Goal: Browse casually: Explore the website without a specific task or goal

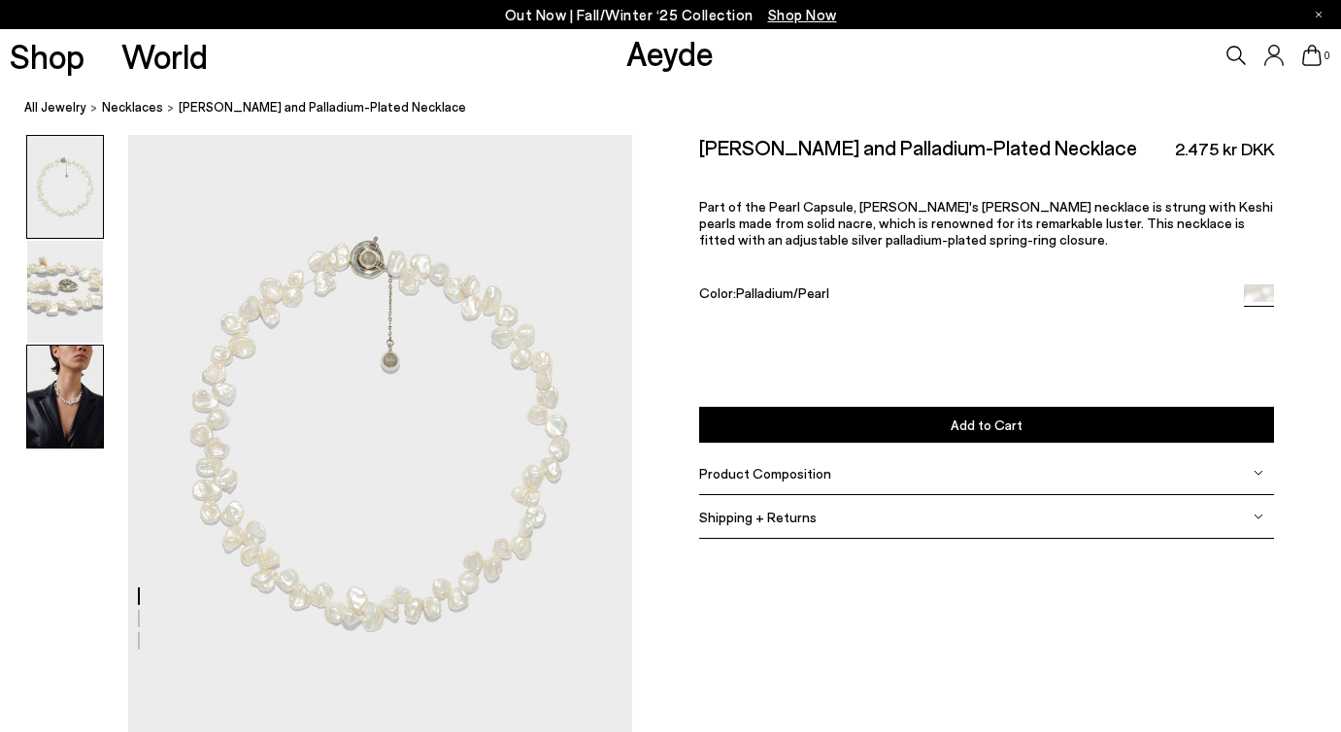
click at [69, 397] on img at bounding box center [65, 397] width 76 height 102
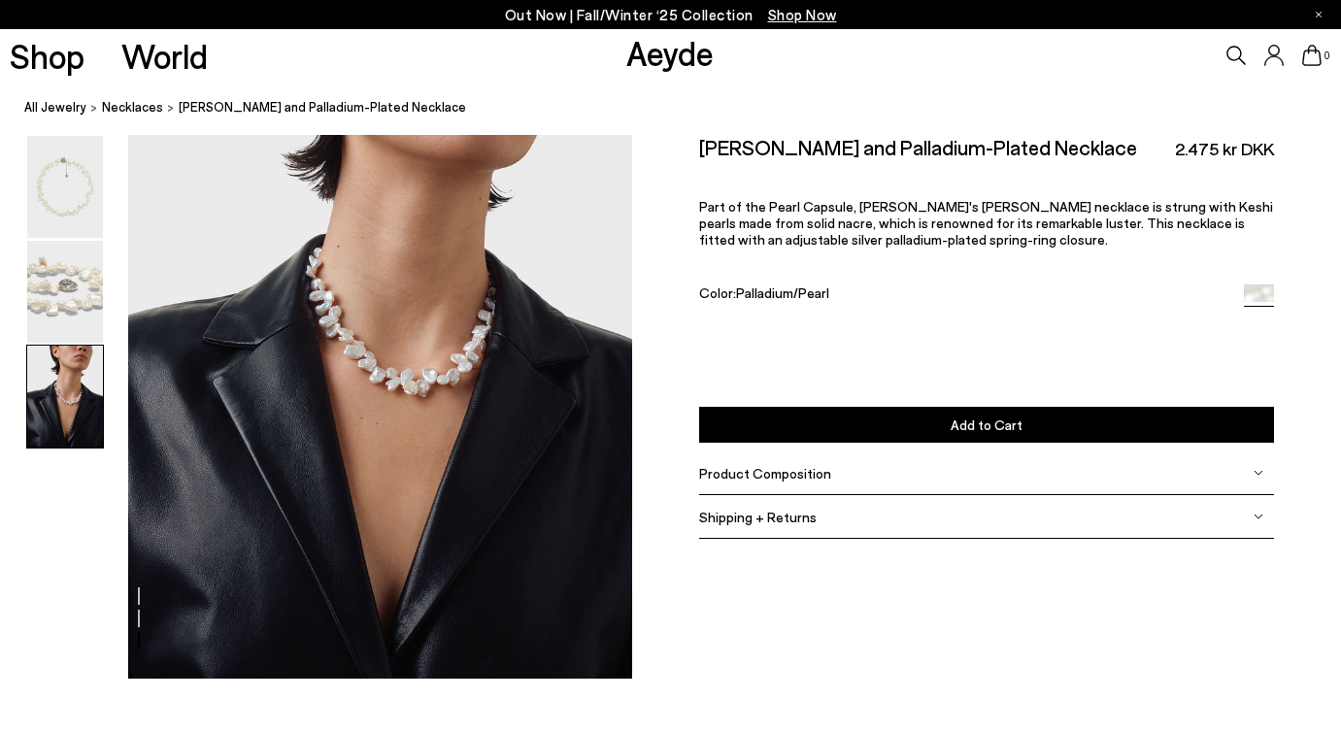
scroll to position [1410, 0]
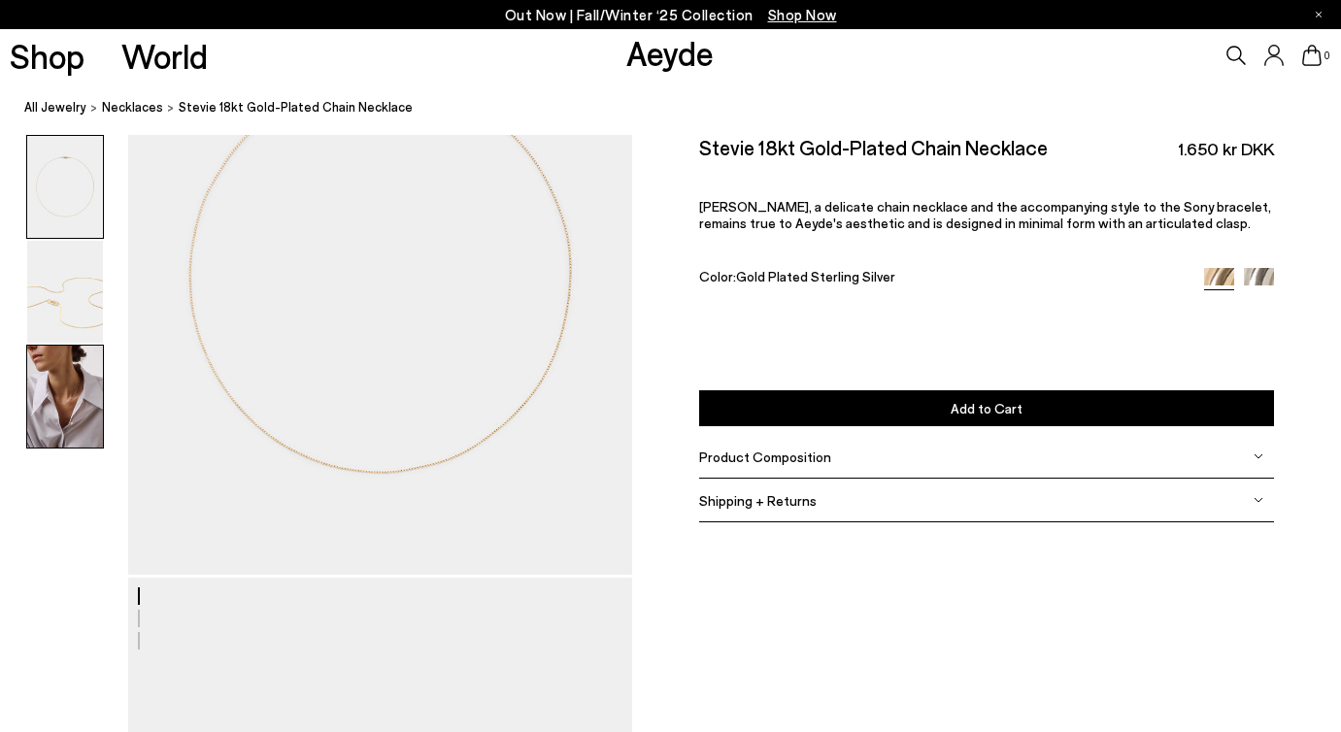
click at [70, 374] on img at bounding box center [65, 397] width 76 height 102
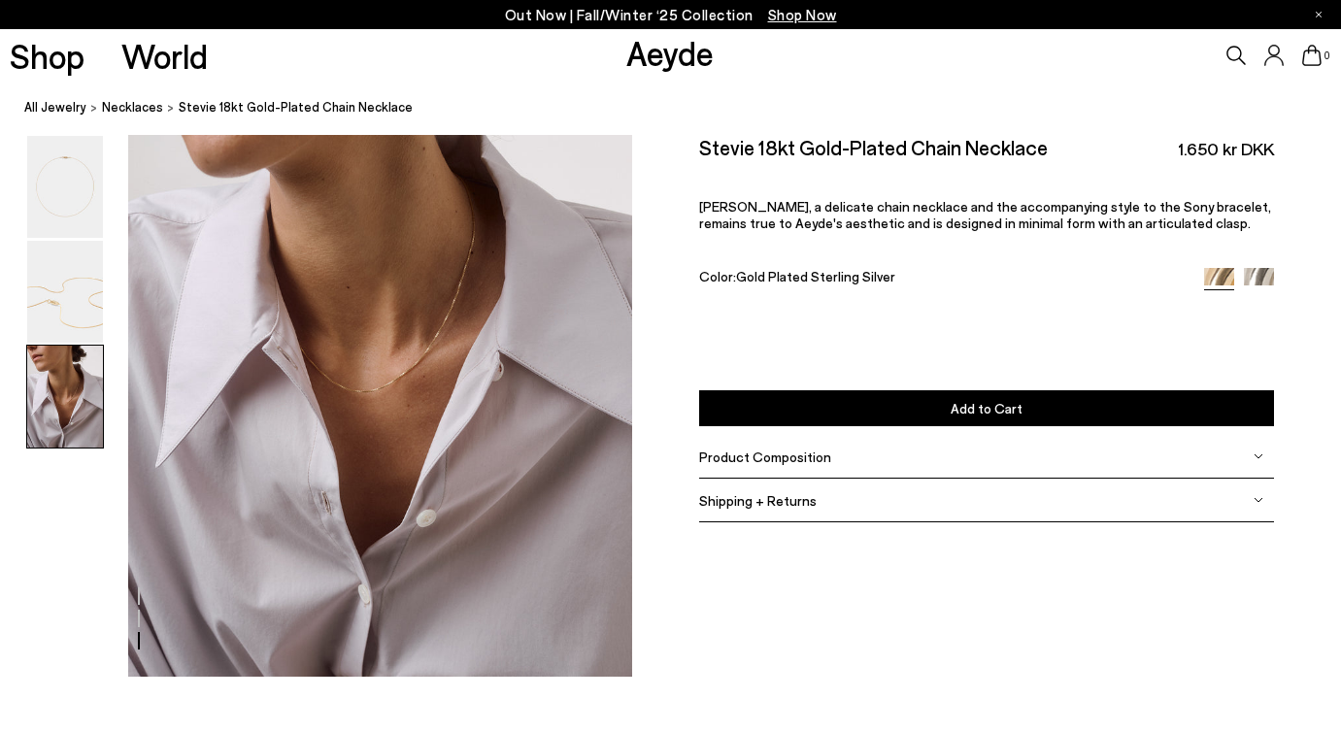
scroll to position [1410, 0]
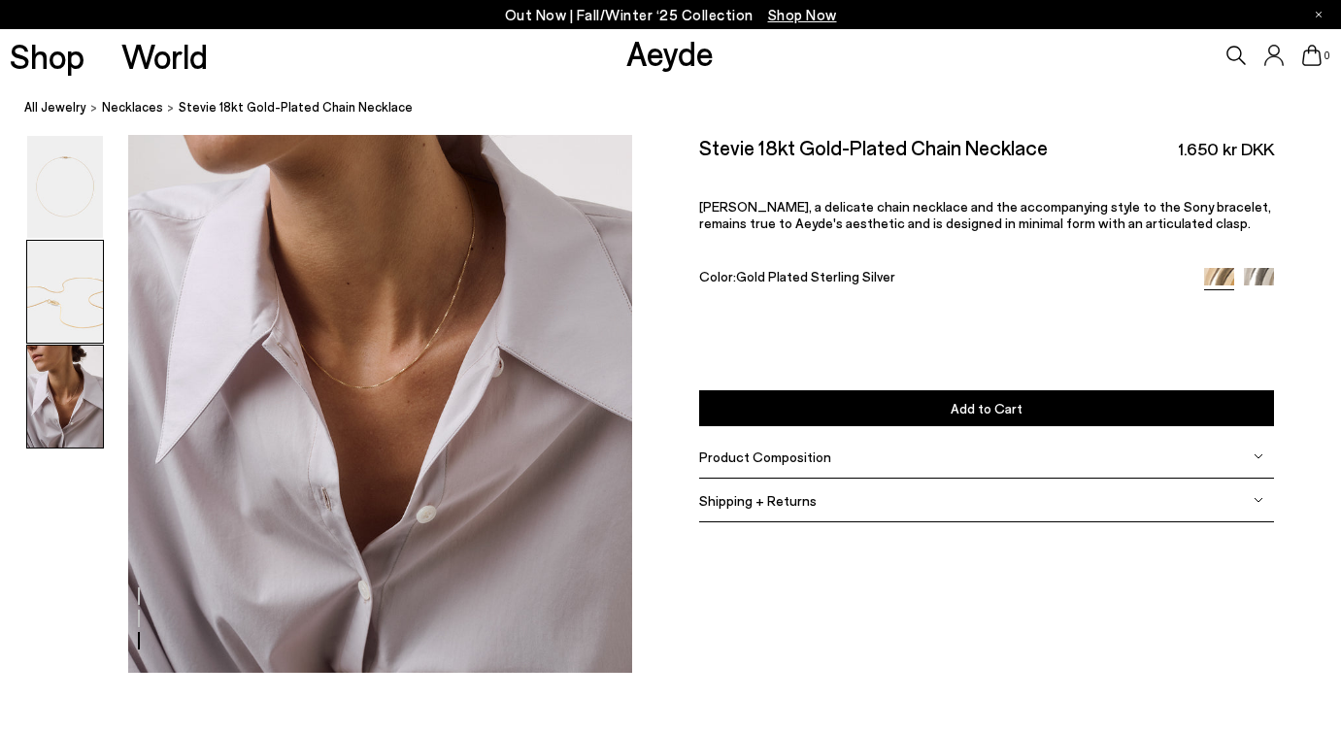
click at [83, 287] on img at bounding box center [65, 292] width 76 height 102
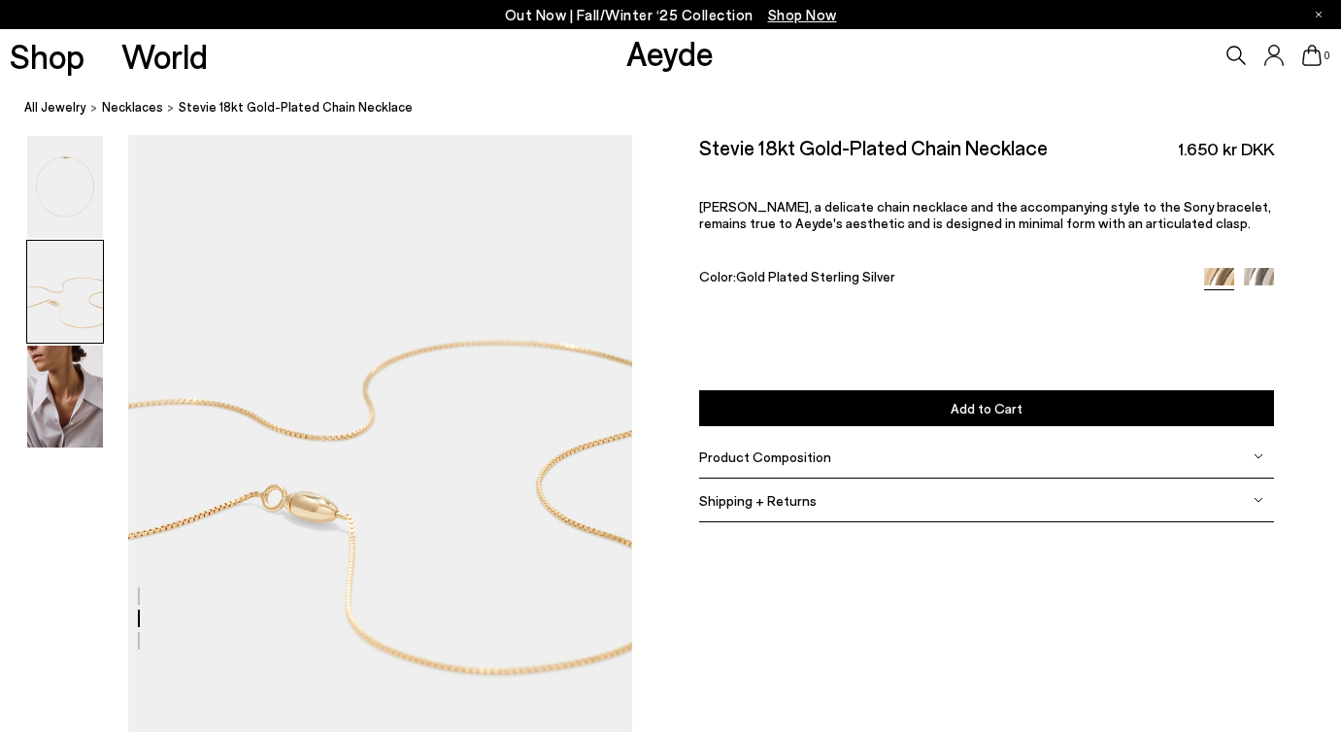
scroll to position [602, 0]
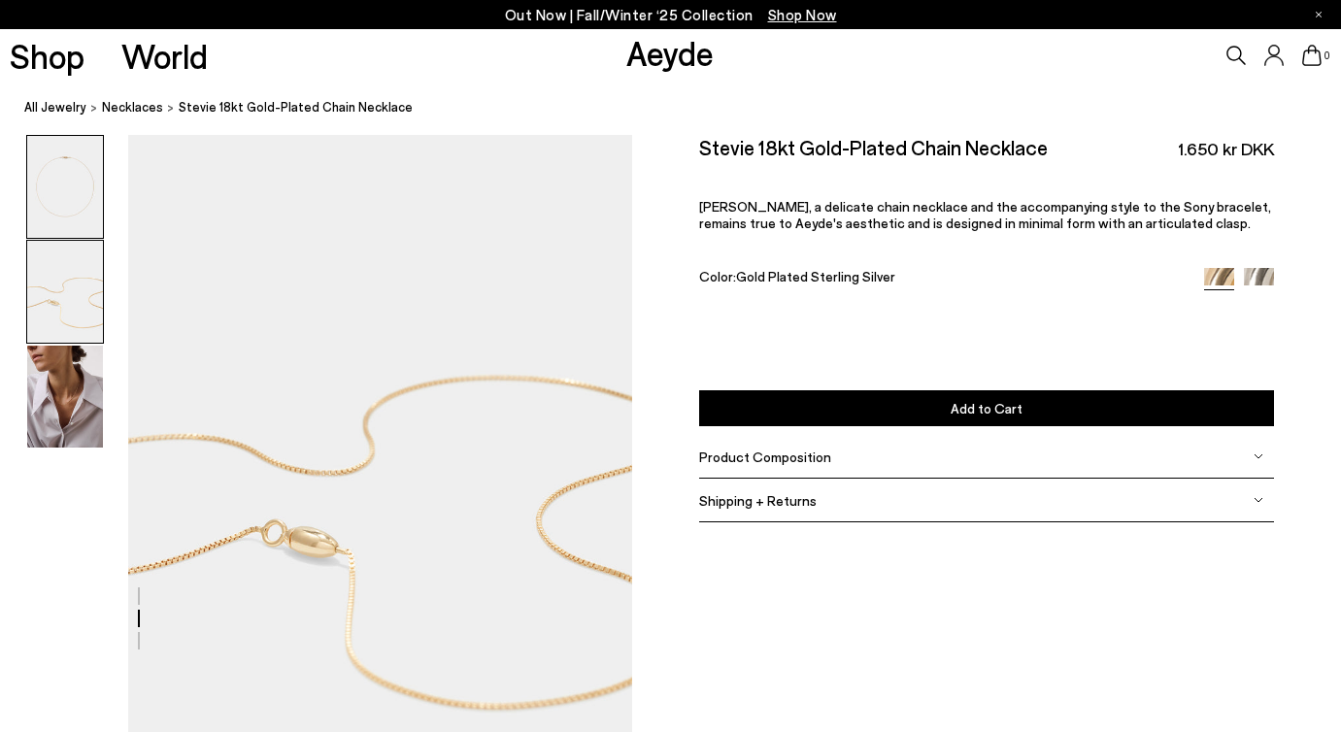
click at [80, 175] on img at bounding box center [65, 187] width 76 height 102
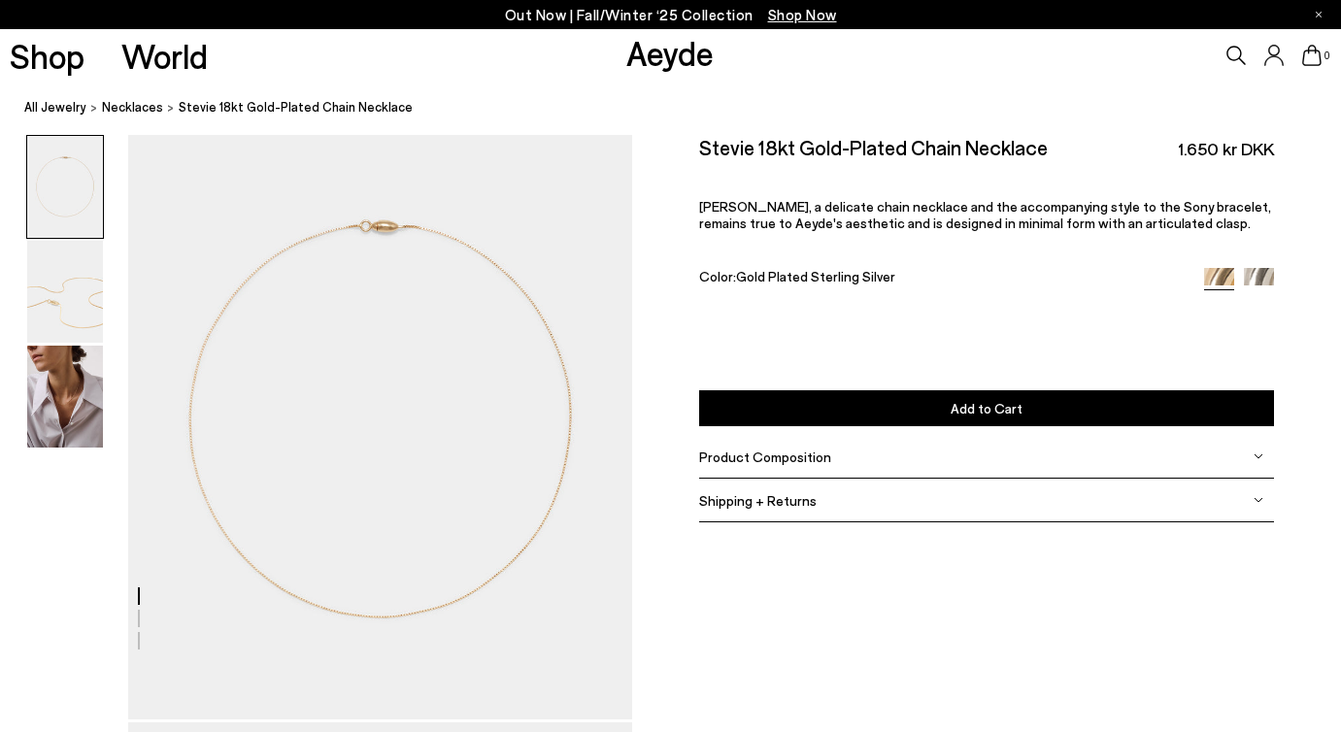
scroll to position [0, 0]
click at [60, 305] on img at bounding box center [65, 292] width 76 height 102
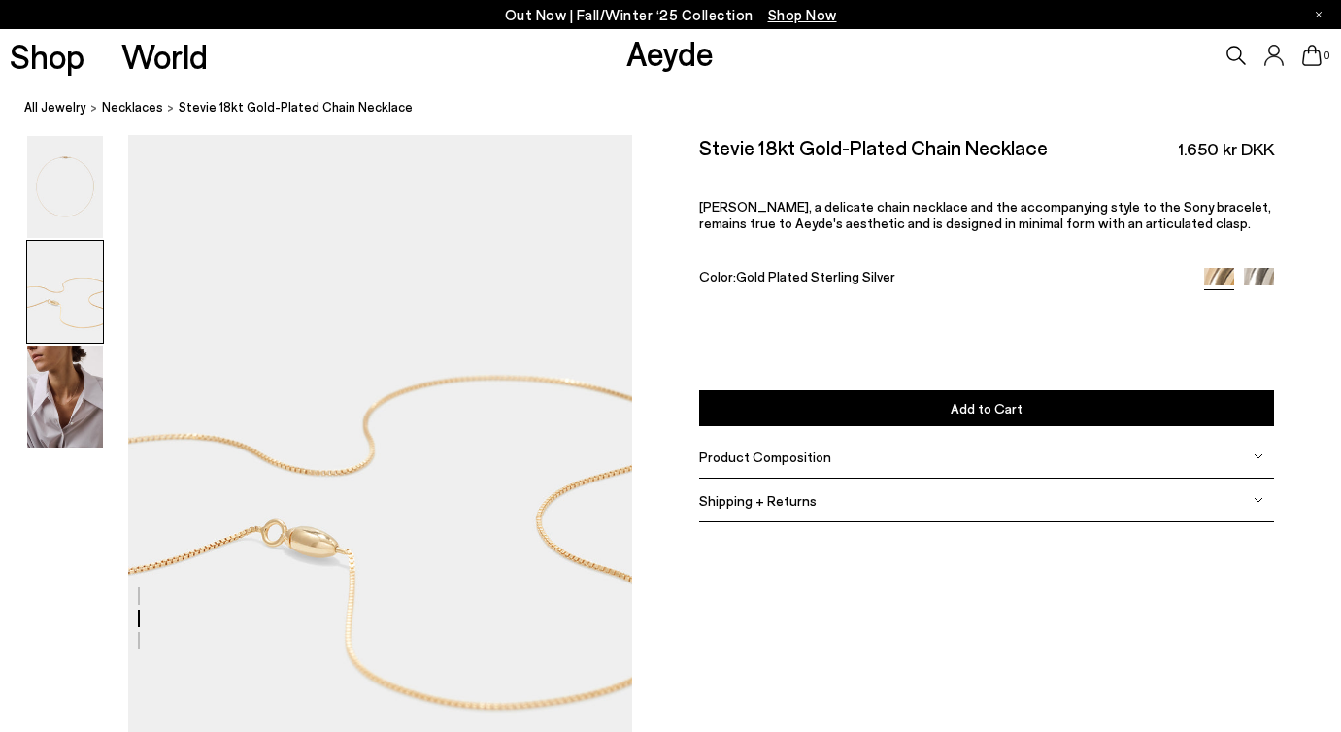
click at [317, 560] on div at bounding box center [316, 507] width 632 height 1948
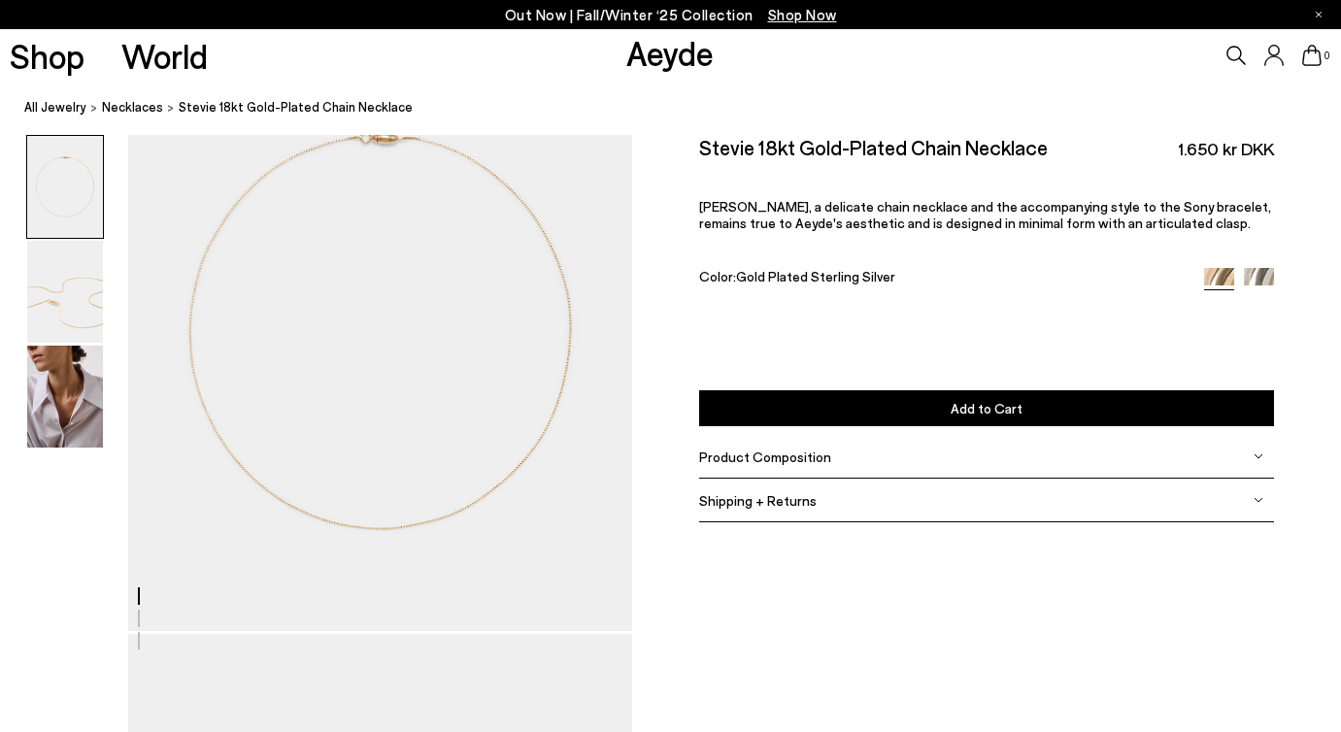
scroll to position [96, 0]
click at [63, 300] on img at bounding box center [65, 292] width 76 height 102
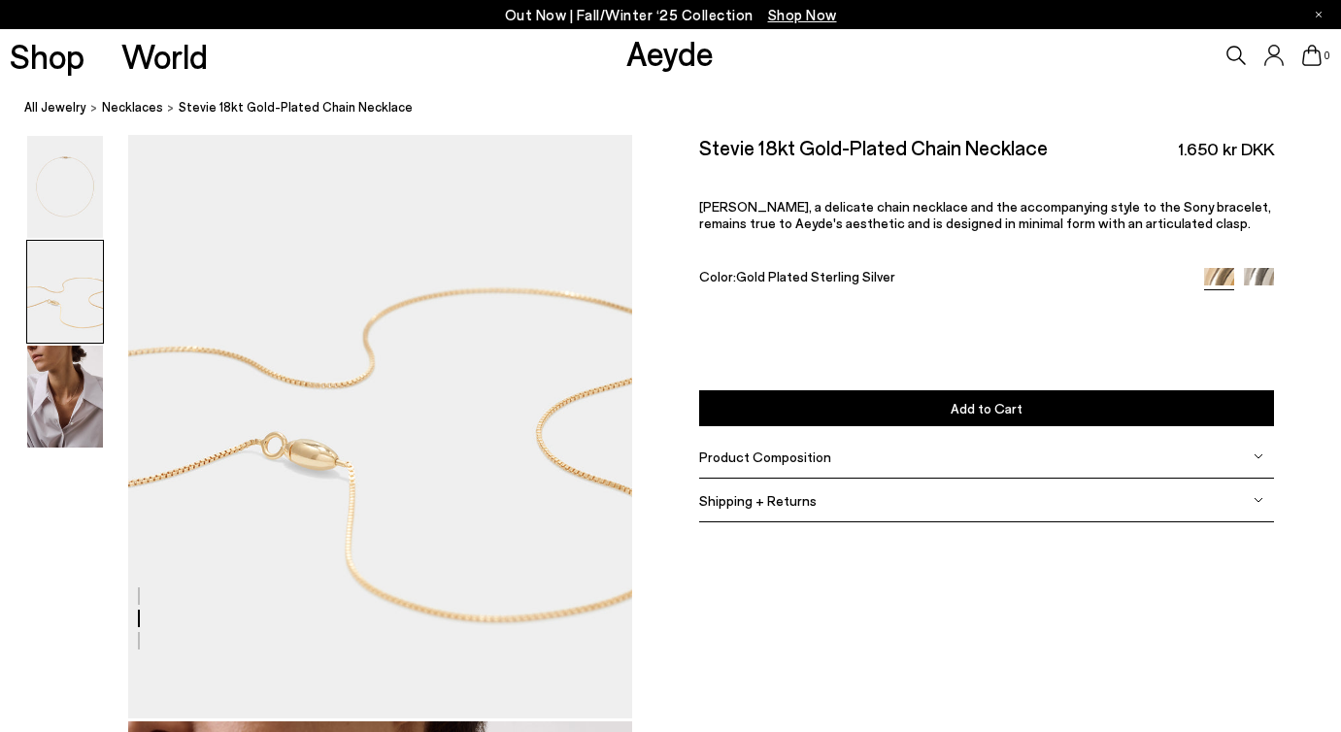
scroll to position [685, 0]
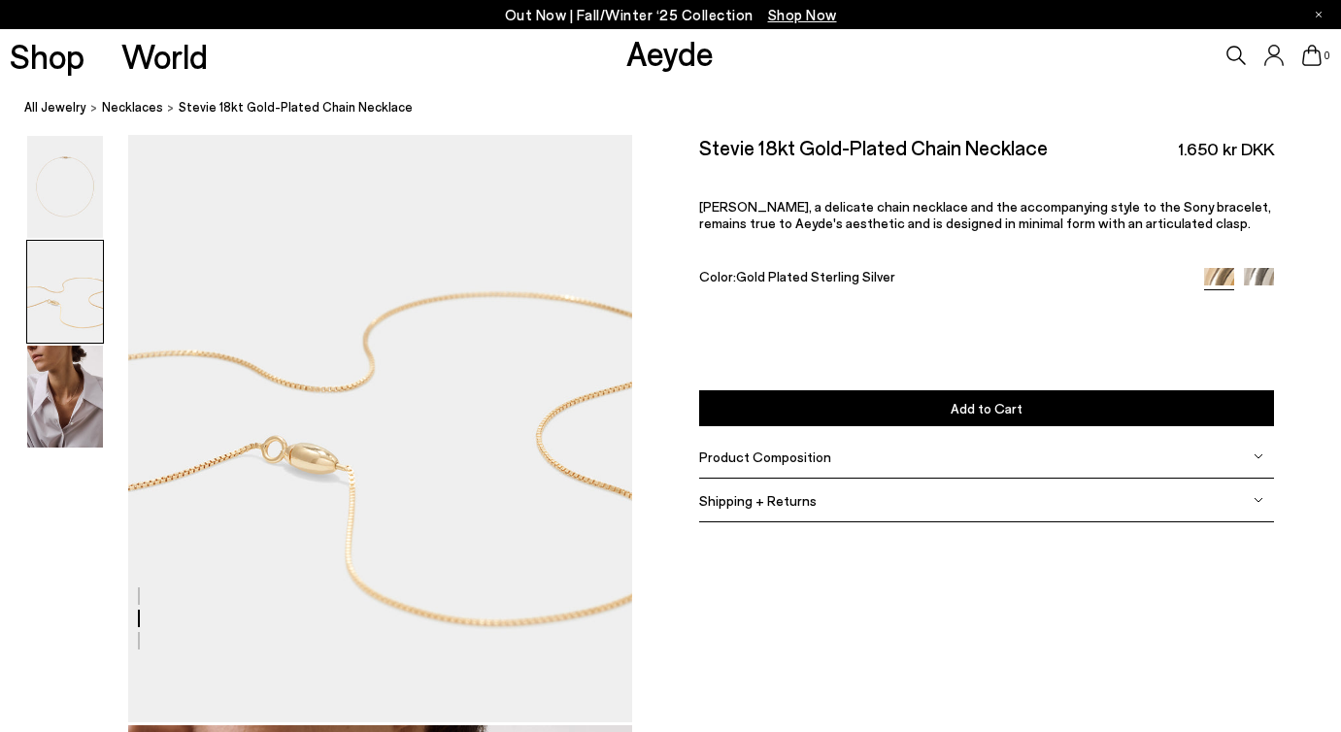
click at [322, 512] on div at bounding box center [316, 424] width 632 height 1948
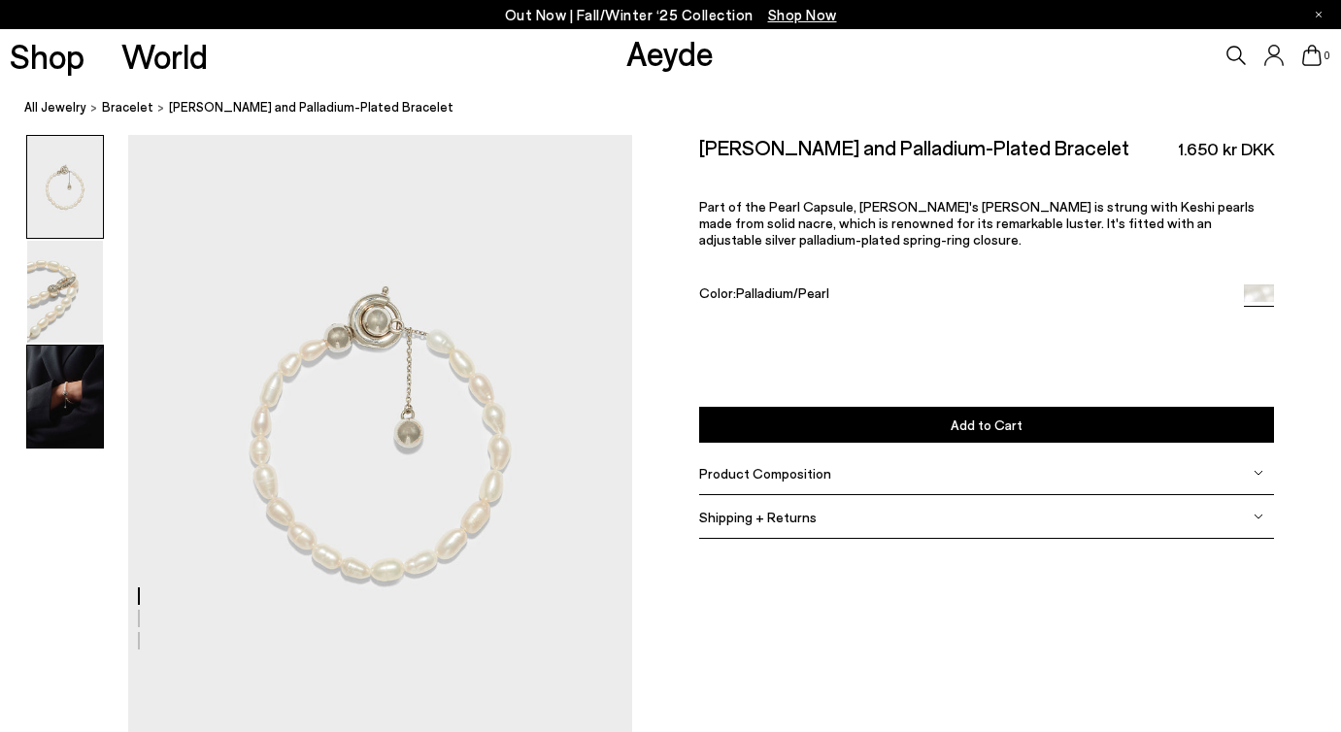
click at [67, 378] on img at bounding box center [65, 397] width 76 height 102
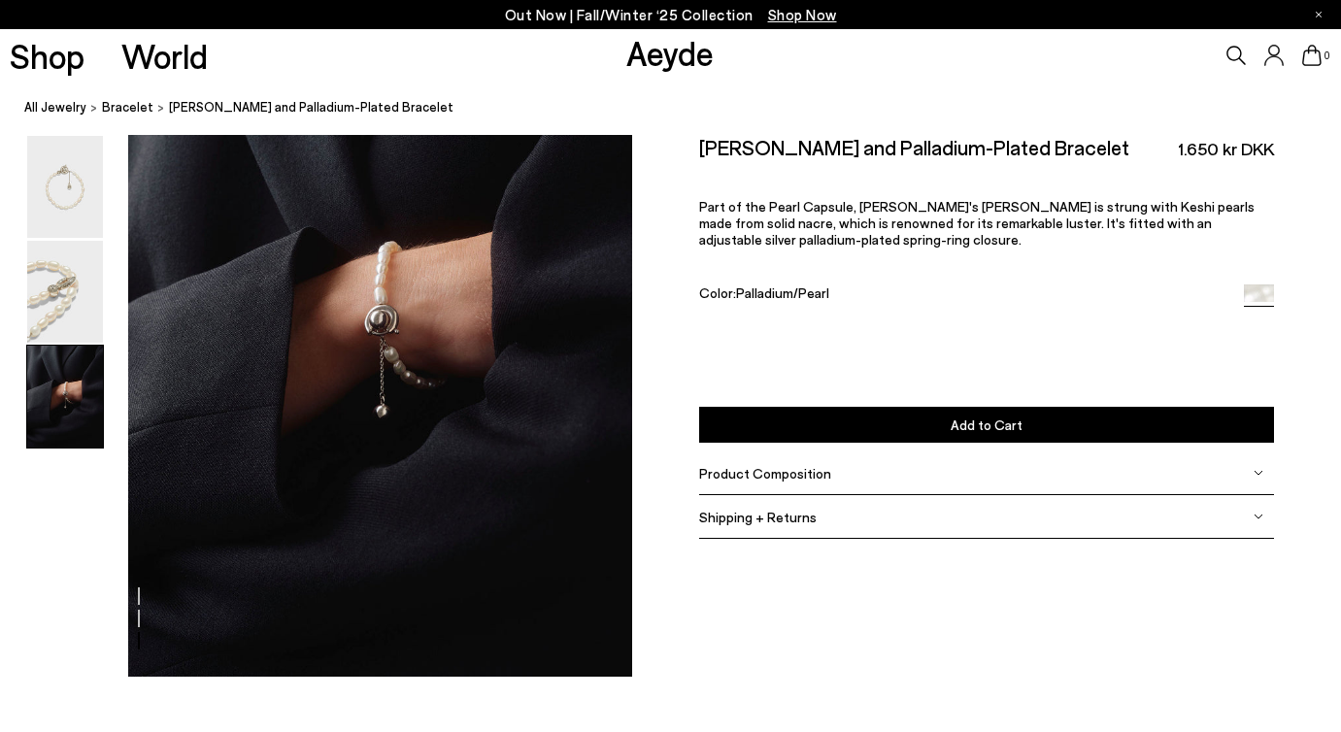
scroll to position [1410, 0]
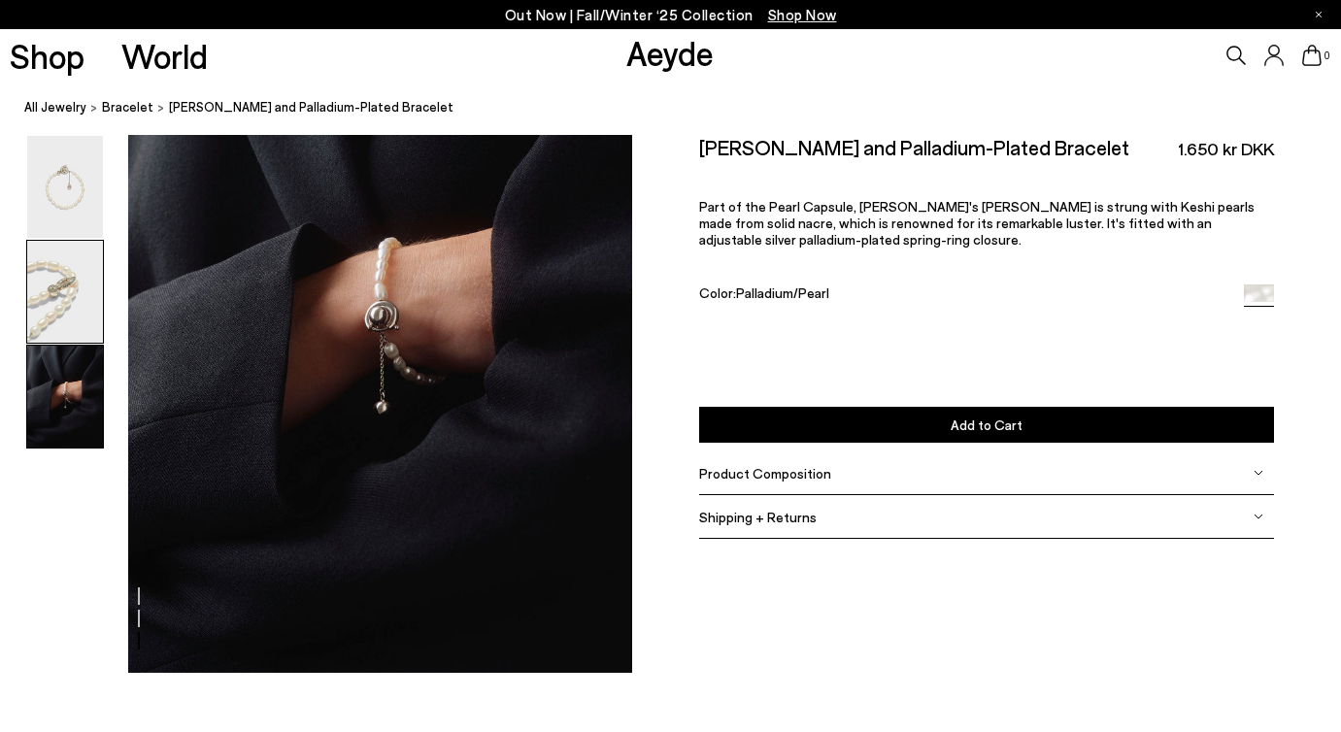
click at [57, 317] on img at bounding box center [65, 292] width 76 height 102
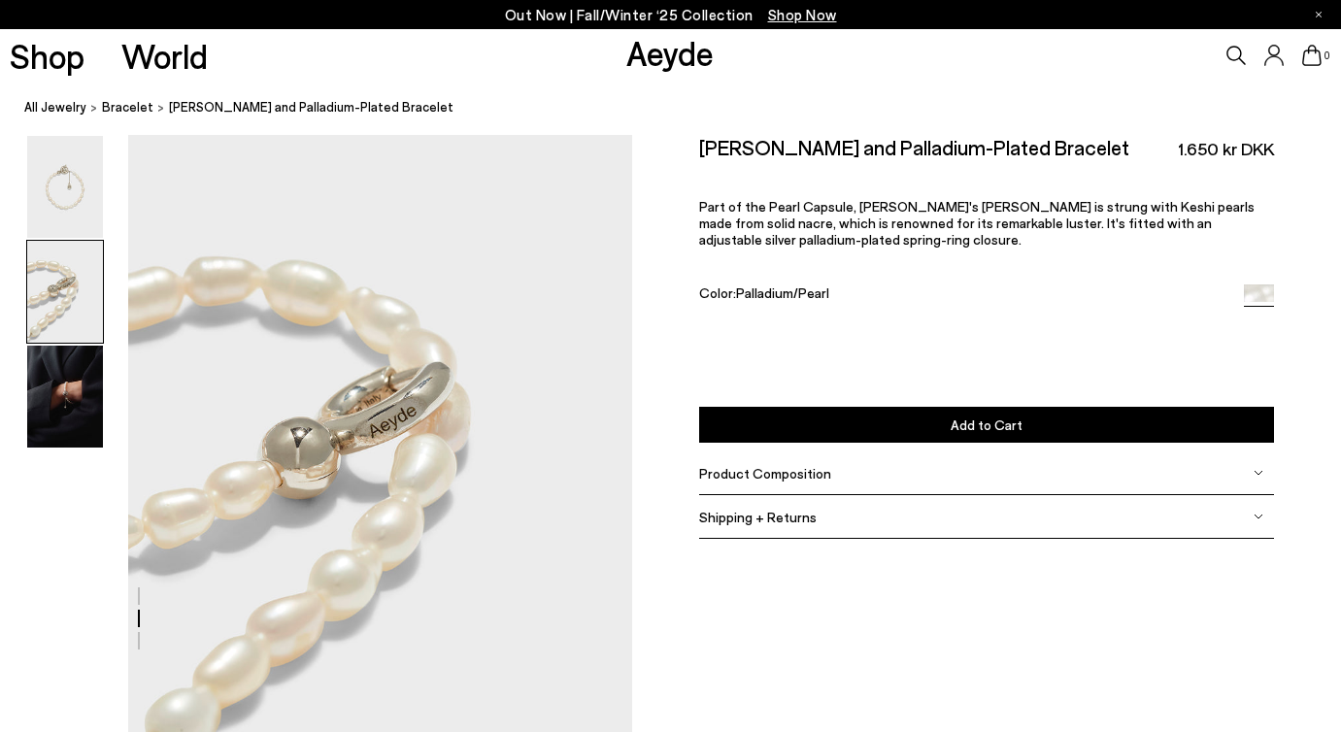
scroll to position [602, 0]
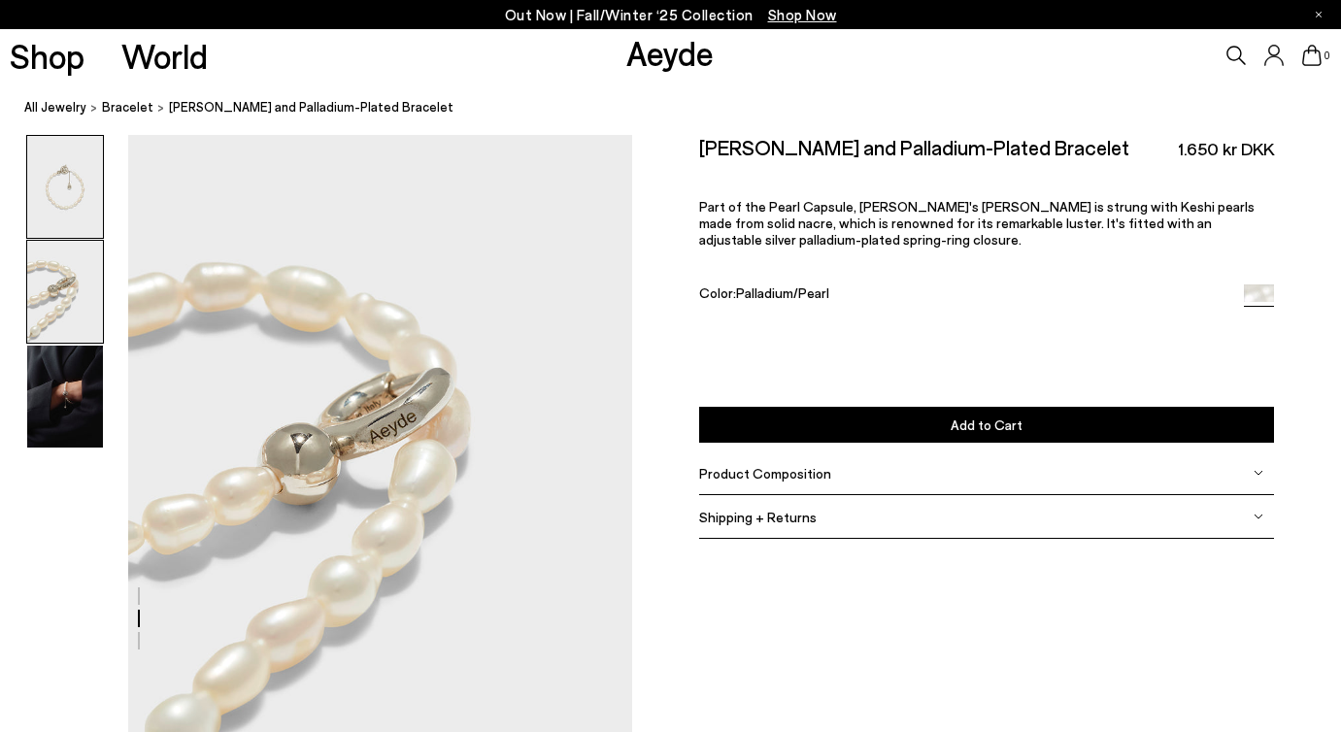
click at [72, 181] on img at bounding box center [65, 187] width 76 height 102
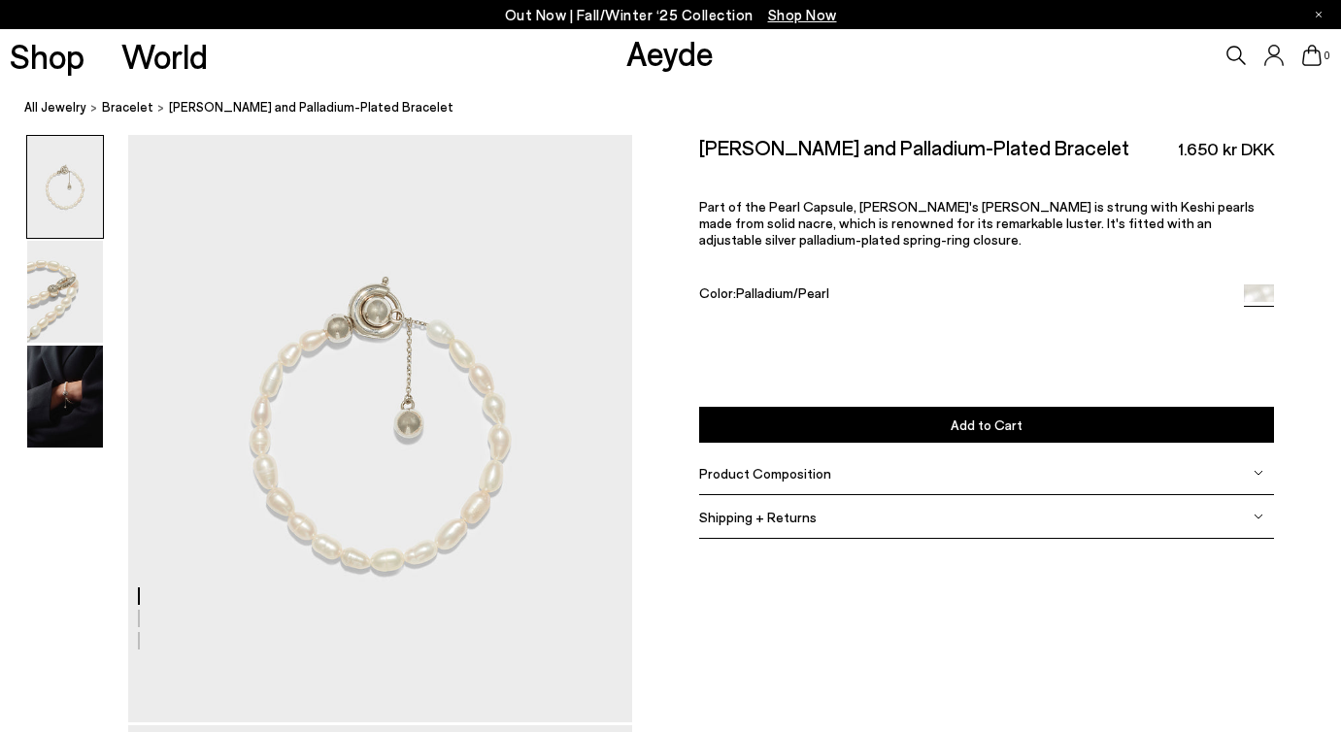
scroll to position [0, 0]
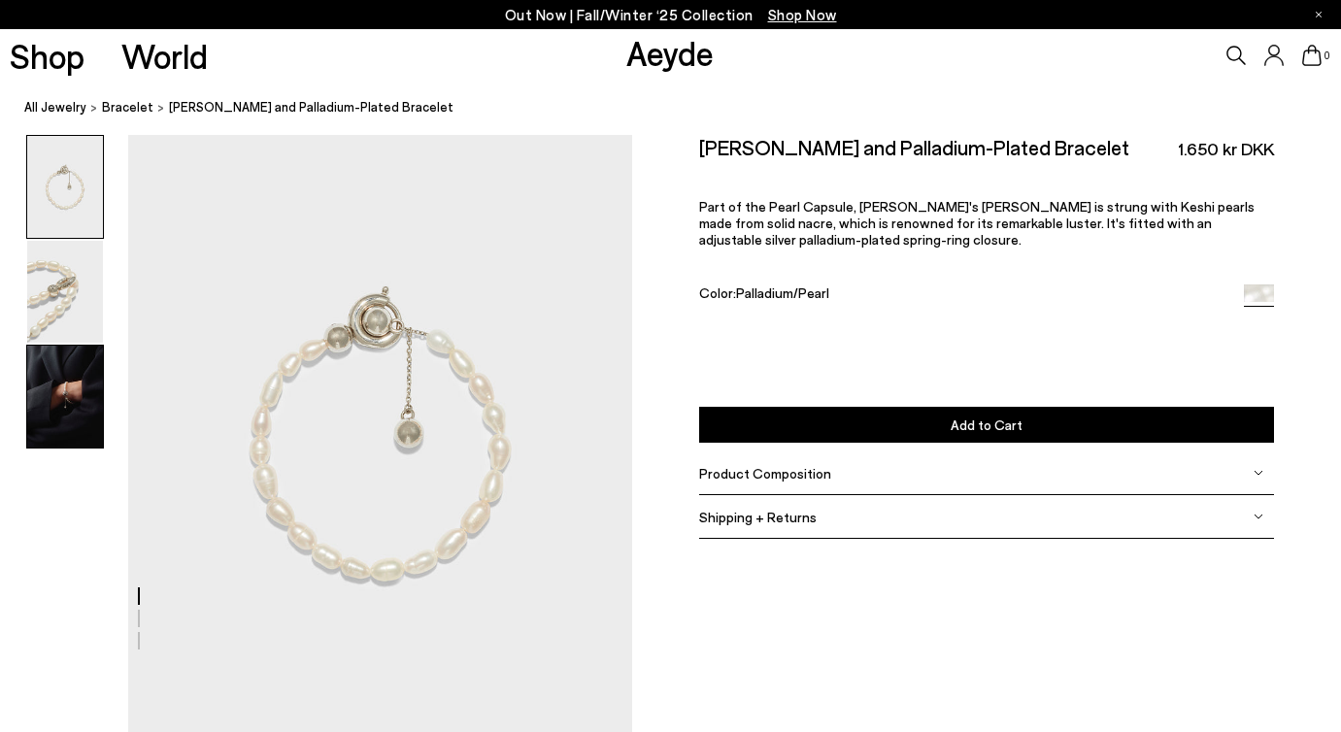
click at [86, 394] on img at bounding box center [65, 397] width 76 height 102
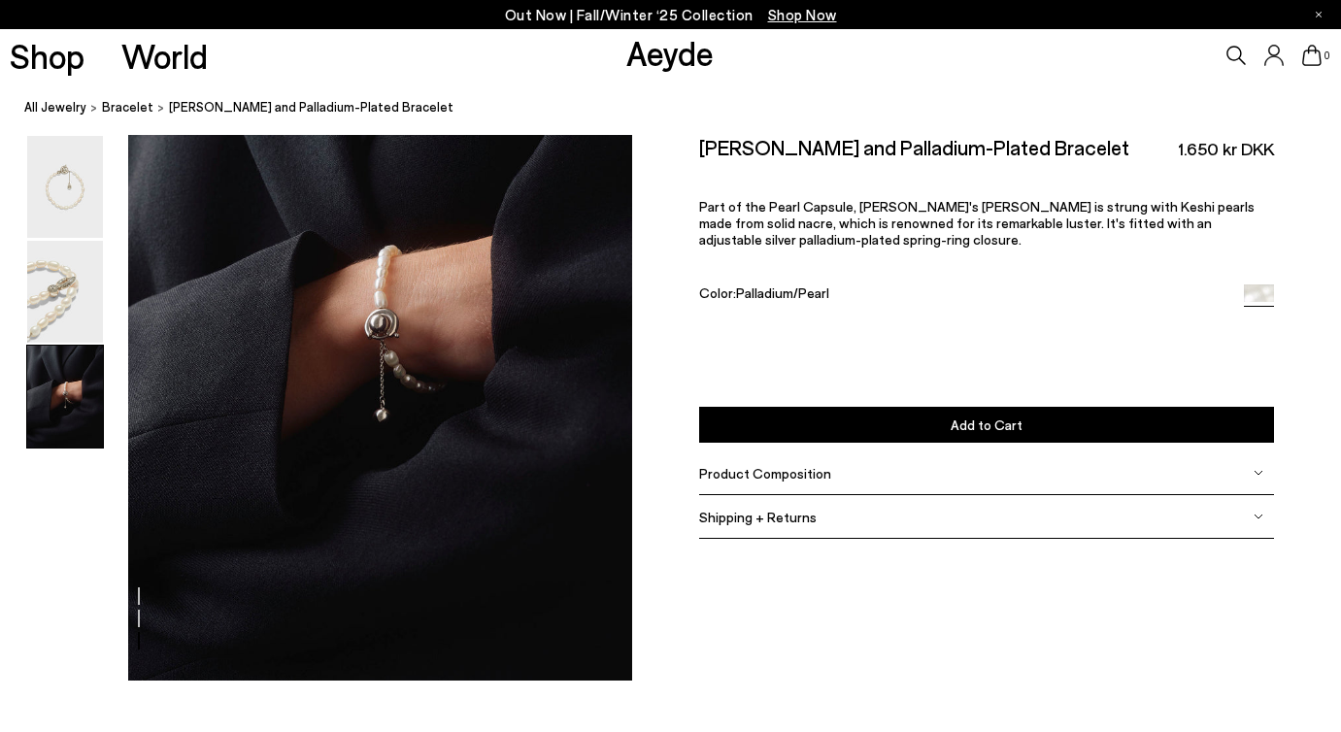
scroll to position [1410, 0]
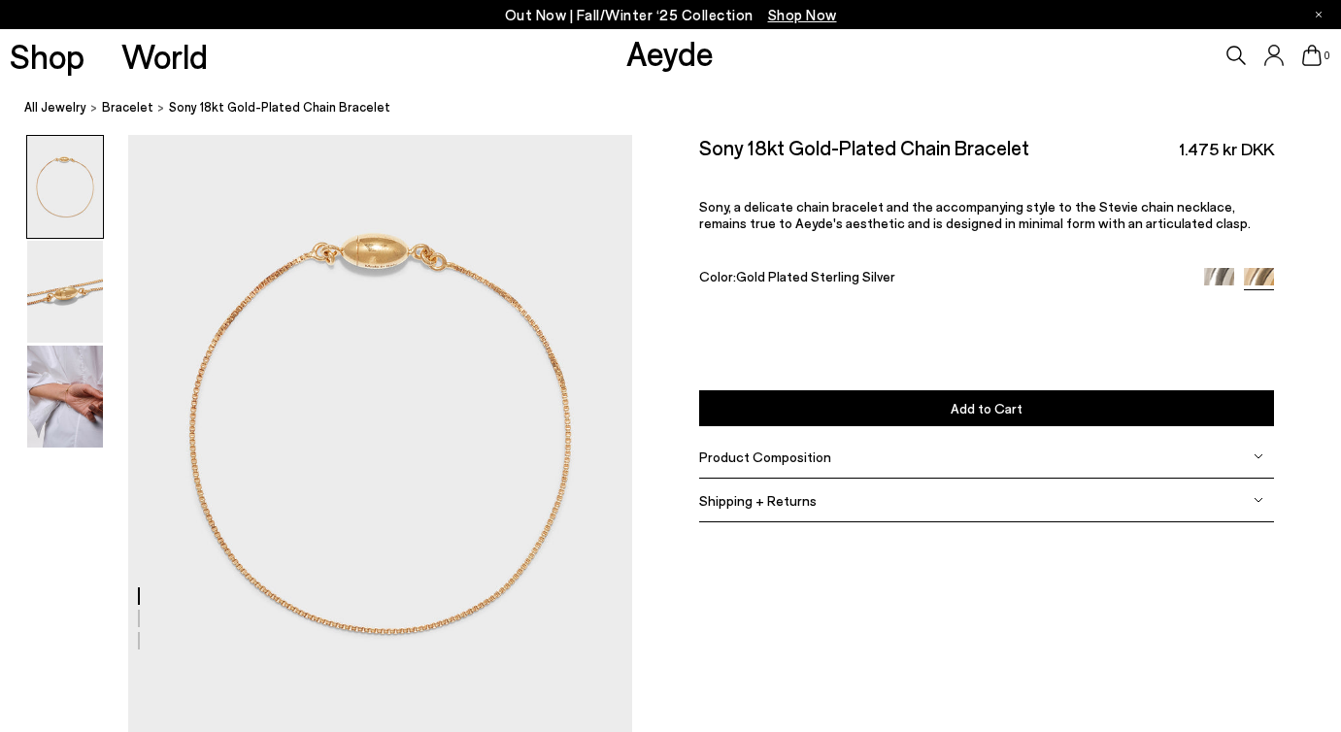
click at [82, 402] on img at bounding box center [65, 397] width 76 height 102
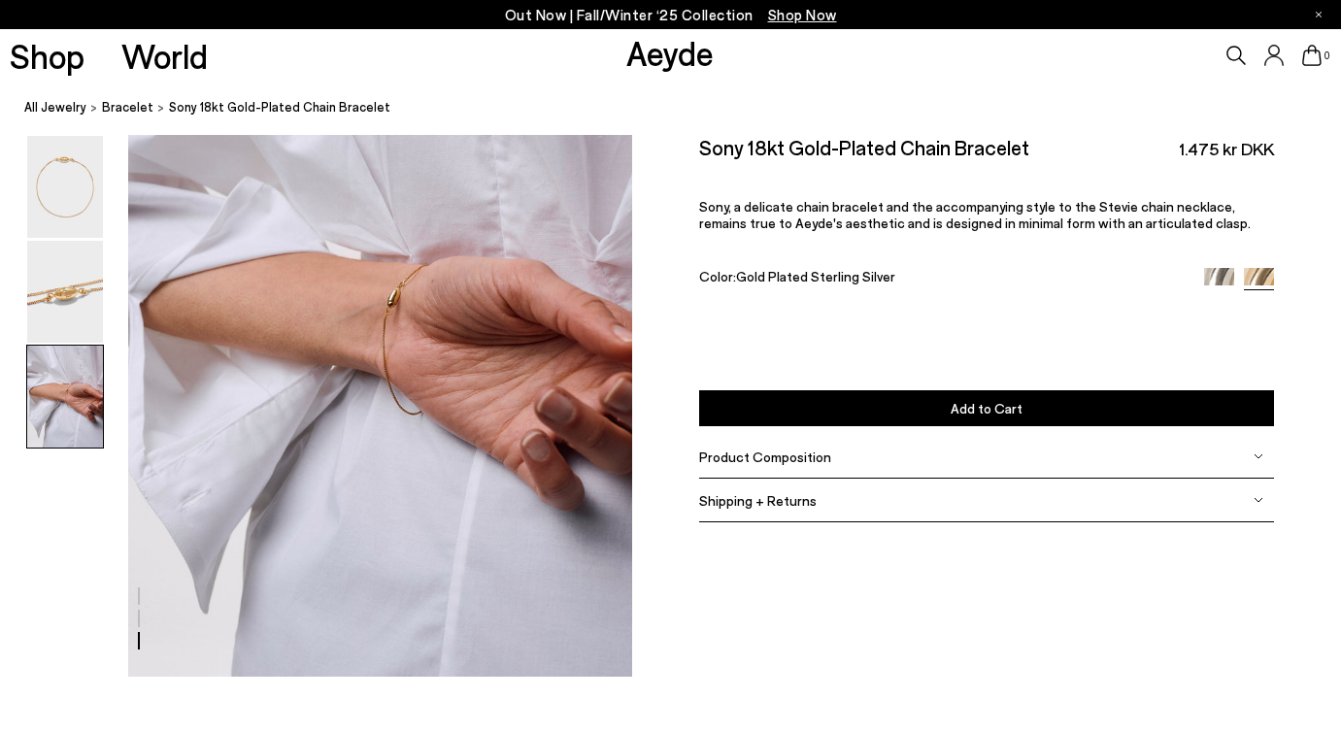
scroll to position [1410, 0]
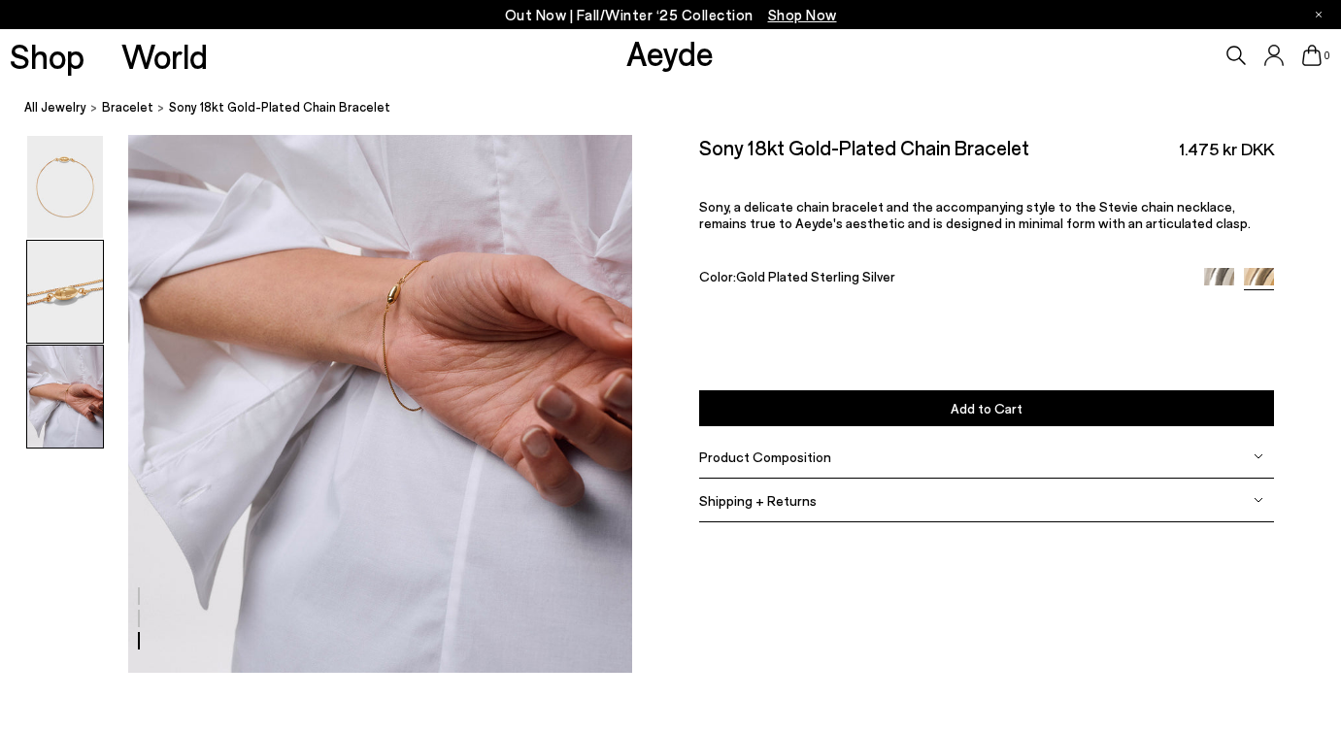
click at [75, 314] on img at bounding box center [65, 292] width 76 height 102
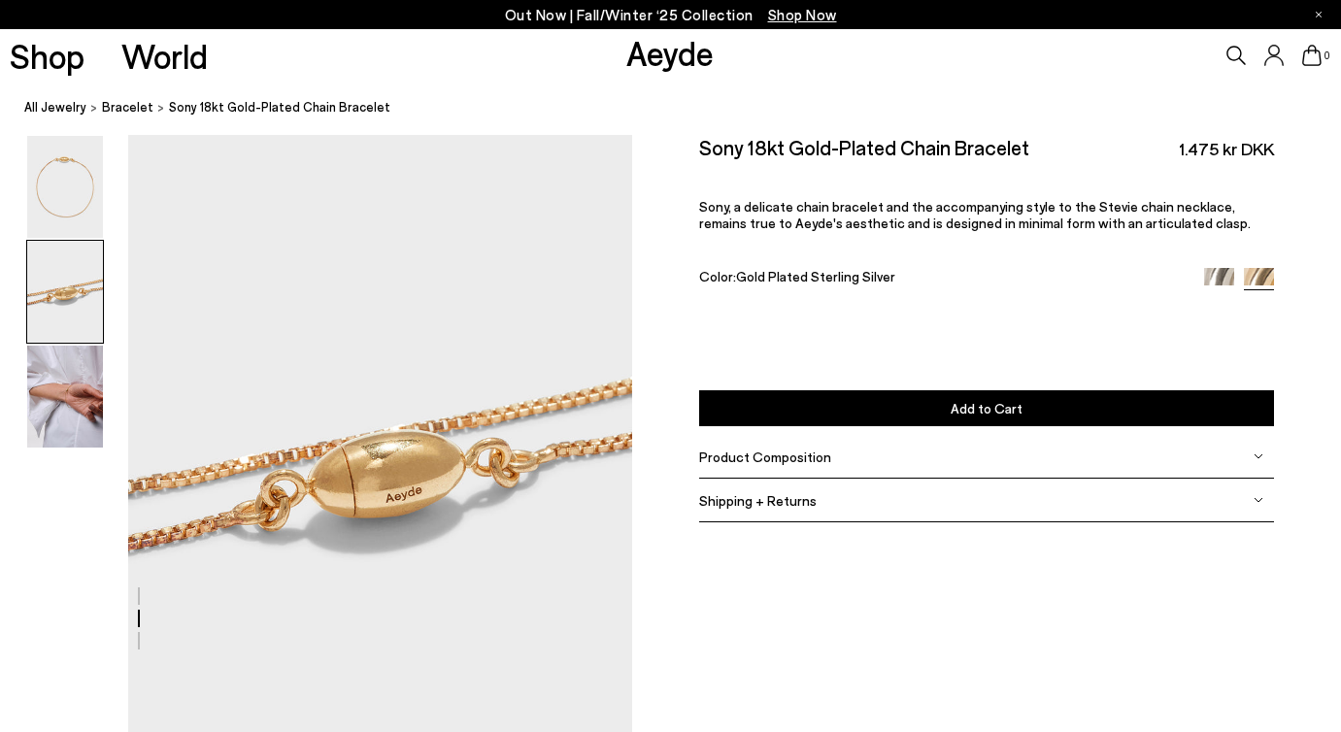
scroll to position [602, 0]
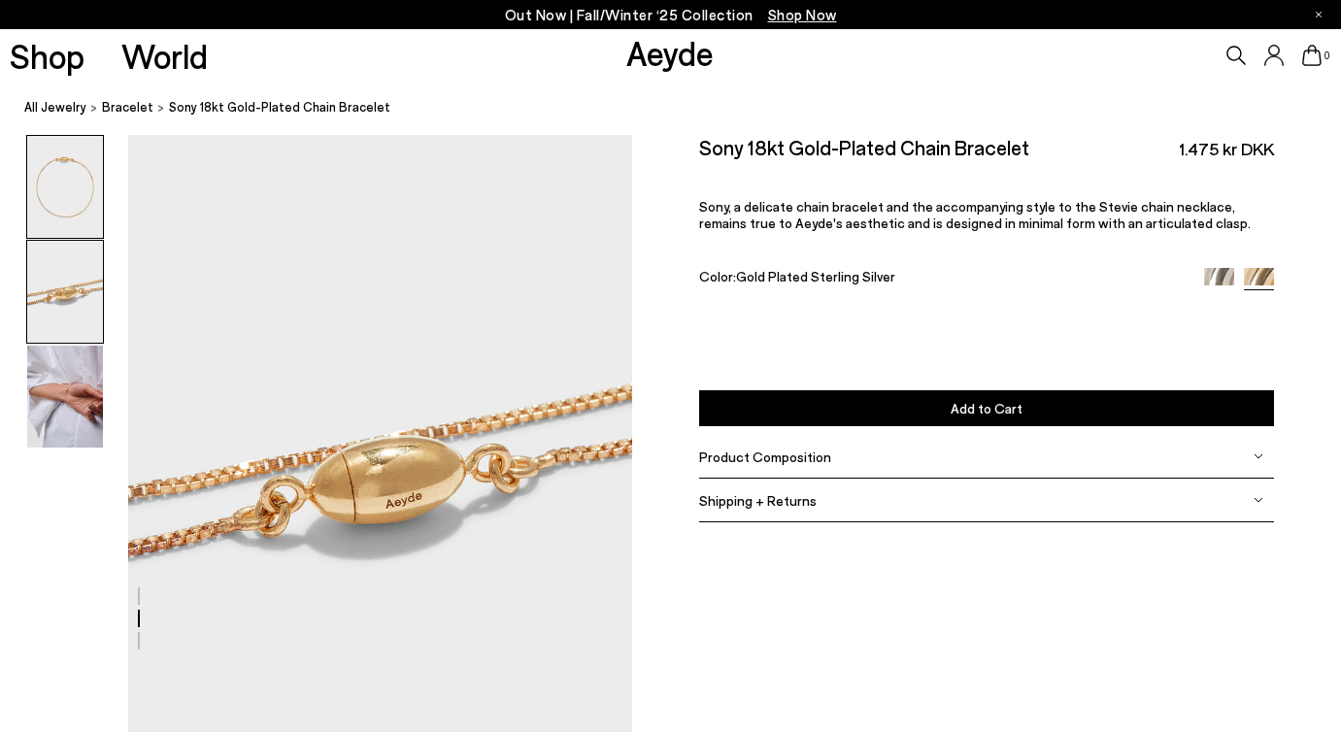
click at [86, 195] on img at bounding box center [65, 187] width 76 height 102
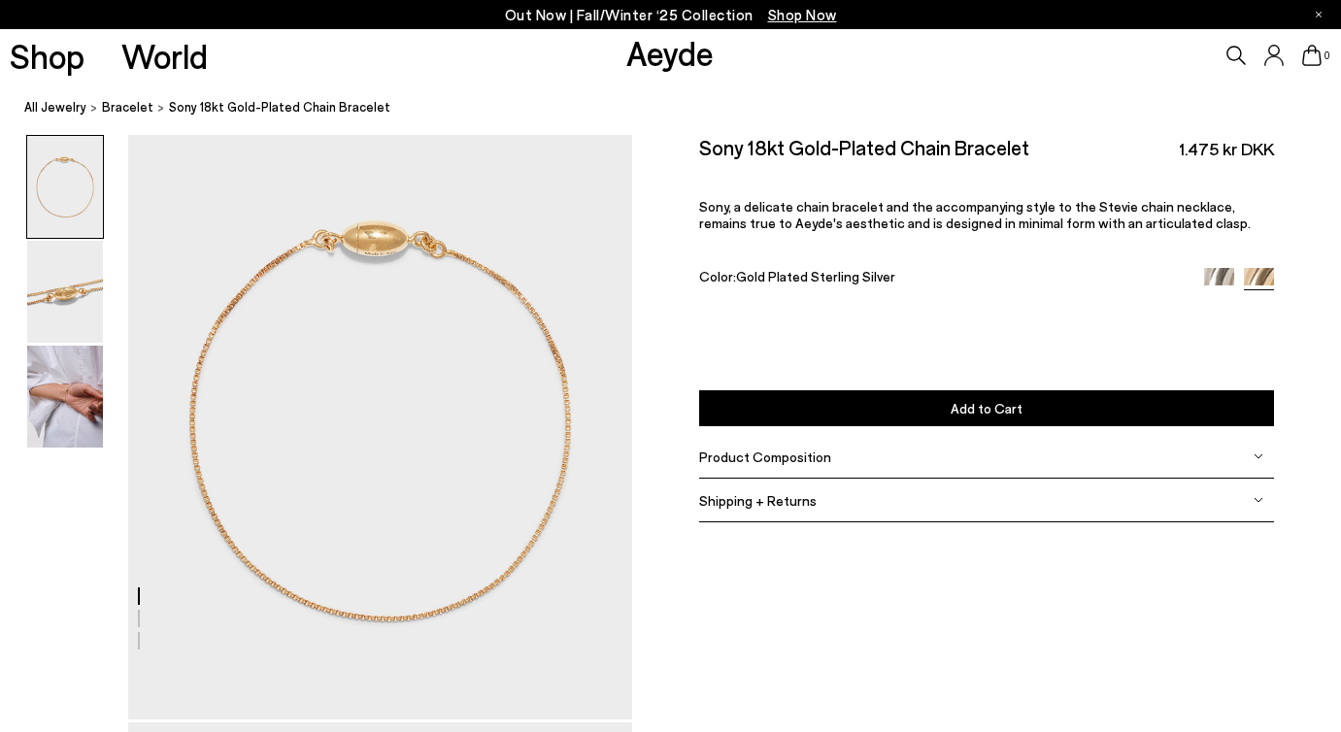
scroll to position [0, 0]
